Goal: Complete application form: Complete application form

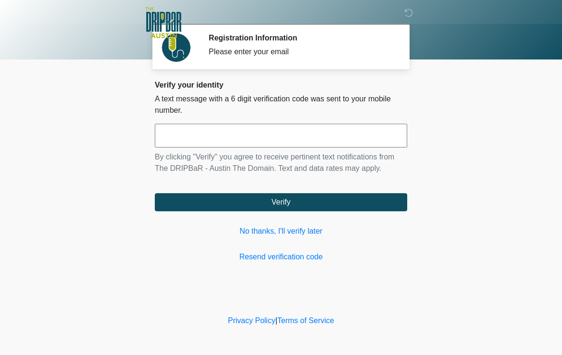
click at [298, 228] on link "No thanks, I'll verify later" at bounding box center [281, 231] width 252 height 11
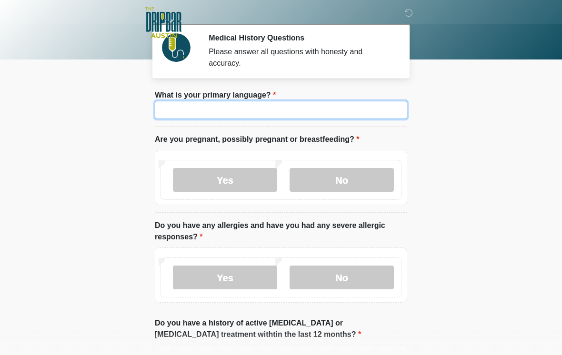
click at [294, 106] on input "What is your primary language?" at bounding box center [281, 110] width 252 height 18
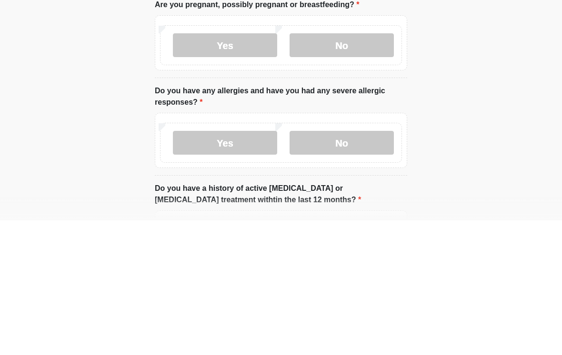
type input "*******"
click at [344, 168] on label "No" at bounding box center [342, 180] width 104 height 24
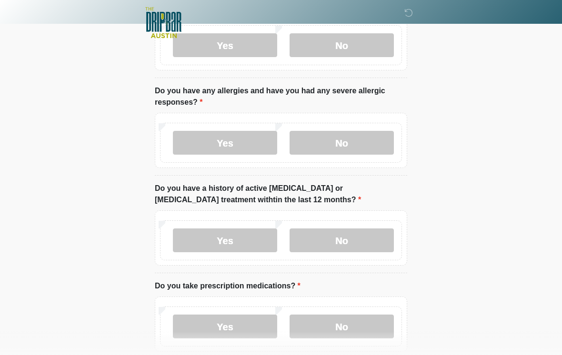
click at [353, 137] on label "No" at bounding box center [342, 143] width 104 height 24
click at [247, 141] on label "Yes" at bounding box center [225, 143] width 104 height 24
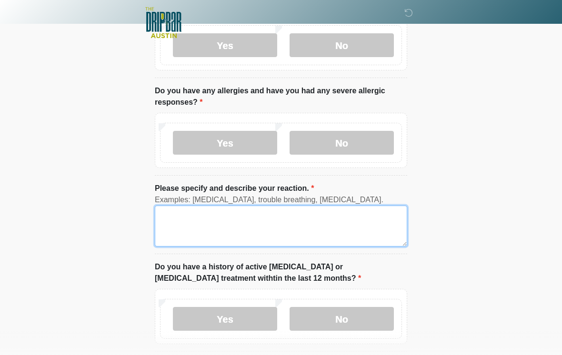
click at [205, 220] on textarea "Please specify and describe your reaction." at bounding box center [281, 226] width 252 height 41
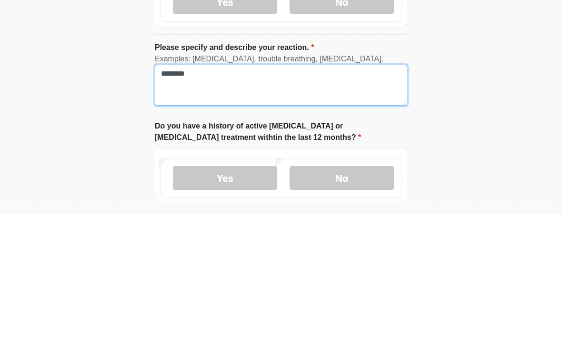
type textarea "********"
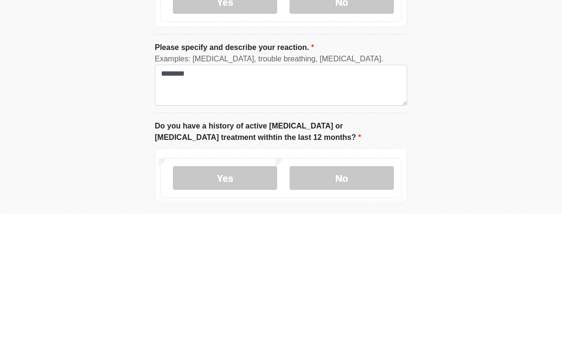
click at [465, 103] on html "‎ ‎ ‎ ‎ Medical History Questions Please answer all questions with honesty and …" at bounding box center [281, 42] width 562 height 355
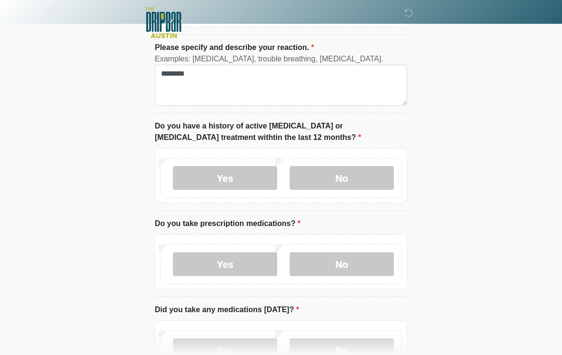
click at [351, 176] on label "No" at bounding box center [342, 178] width 104 height 24
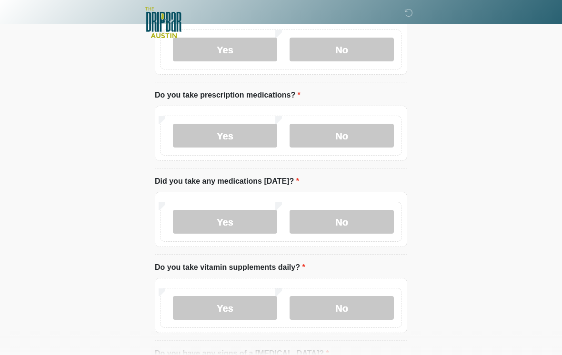
scroll to position [411, 0]
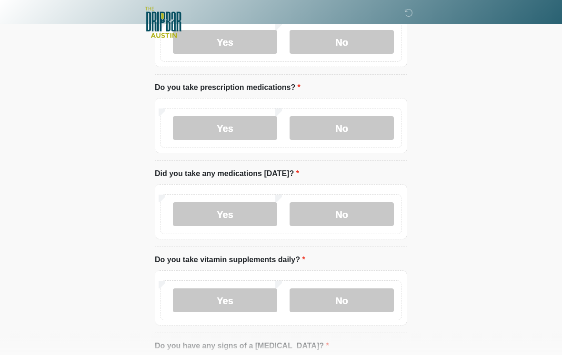
click at [344, 126] on label "No" at bounding box center [342, 129] width 104 height 24
click at [340, 211] on label "No" at bounding box center [342, 214] width 104 height 24
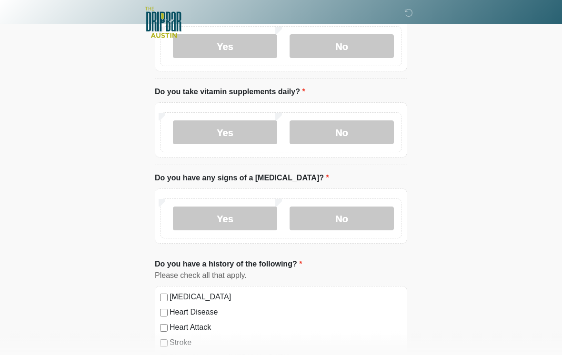
scroll to position [579, 0]
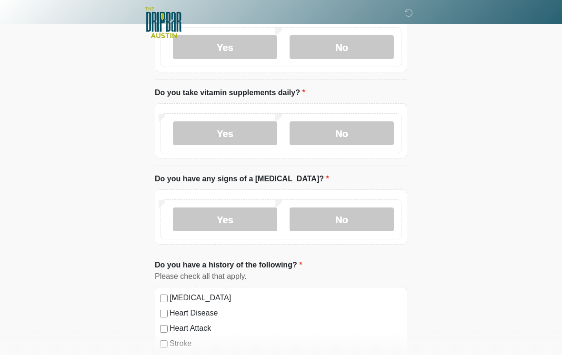
click at [358, 133] on label "No" at bounding box center [342, 133] width 104 height 24
click at [345, 212] on label "No" at bounding box center [342, 220] width 104 height 24
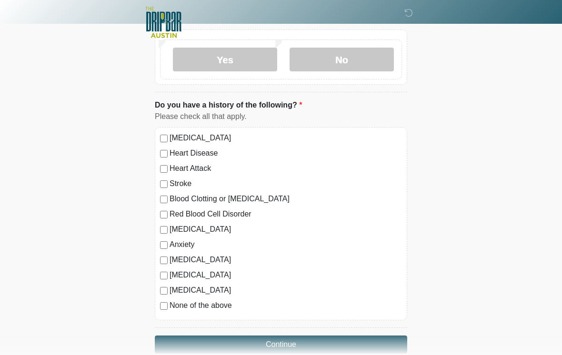
scroll to position [760, 0]
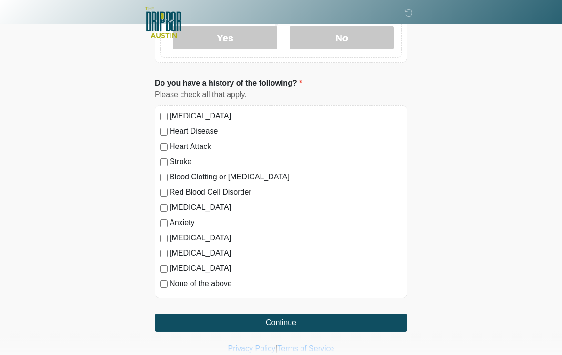
click at [261, 325] on button "Continue" at bounding box center [281, 323] width 252 height 18
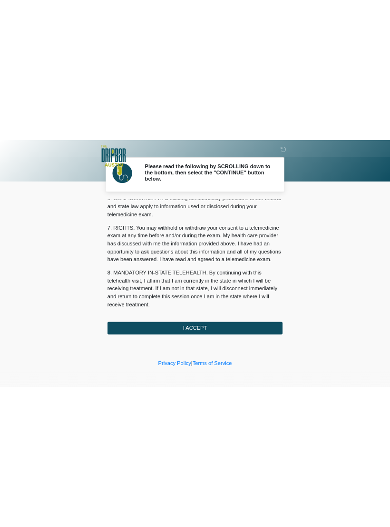
scroll to position [399, 0]
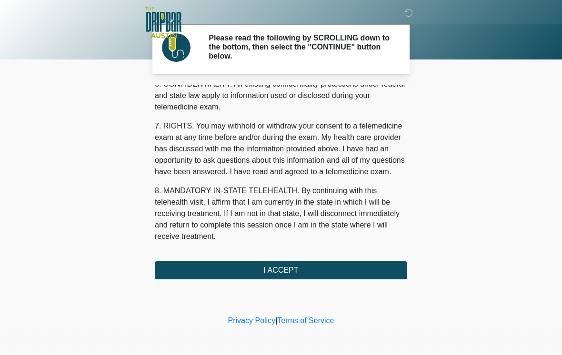
click at [319, 265] on button "I ACCEPT" at bounding box center [281, 270] width 252 height 18
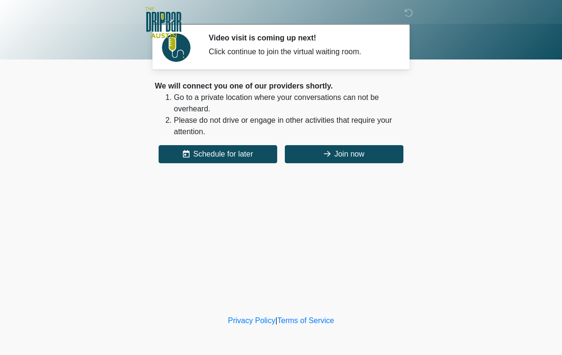
click at [336, 156] on button "Join now" at bounding box center [344, 154] width 119 height 18
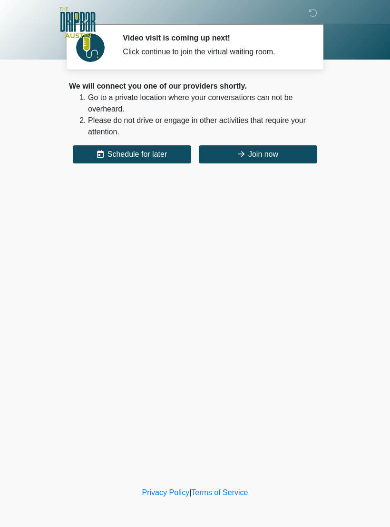
click at [233, 355] on div "Privacy Policy | Terms of Service" at bounding box center [195, 507] width 390 height 40
